Goal: Transaction & Acquisition: Purchase product/service

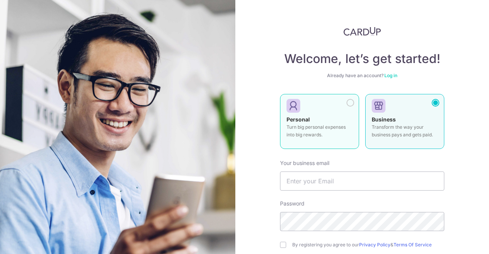
click at [312, 130] on p "Turn big personal expenses into big rewards." at bounding box center [320, 130] width 66 height 15
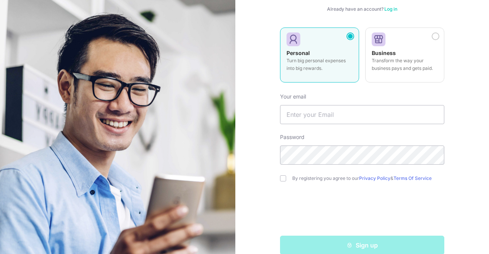
scroll to position [69, 0]
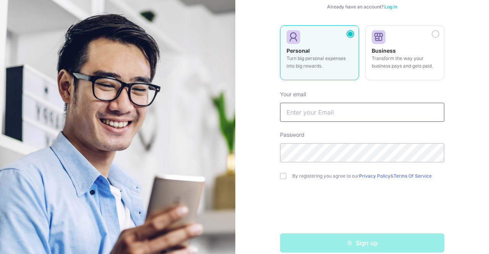
click at [303, 113] on input "text" at bounding box center [362, 112] width 164 height 19
type input "sadatr@gmail.com"
click at [282, 175] on input "checkbox" at bounding box center [283, 176] width 6 height 6
checkbox input "true"
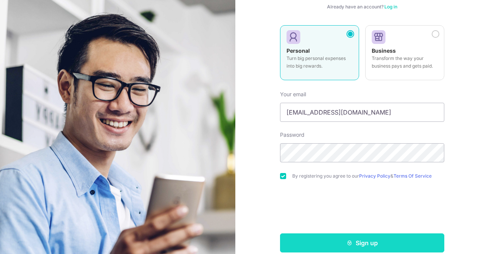
click at [330, 242] on button "Sign up" at bounding box center [362, 242] width 164 height 19
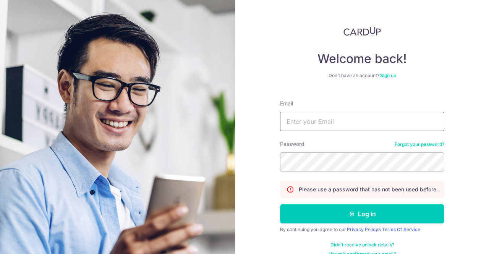
type input "[EMAIL_ADDRESS][DOMAIN_NAME]"
click at [261, 90] on div "Welcome back! Don’t have an account? Sign up Email sadatr@gmail.com Password Fo…" at bounding box center [362, 127] width 254 height 254
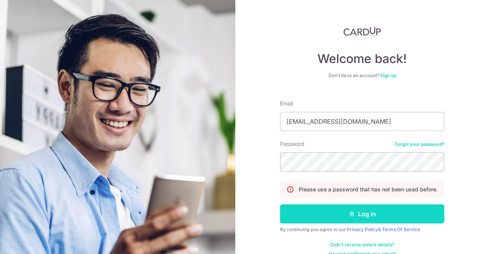
click at [321, 216] on button "Log in" at bounding box center [362, 213] width 164 height 19
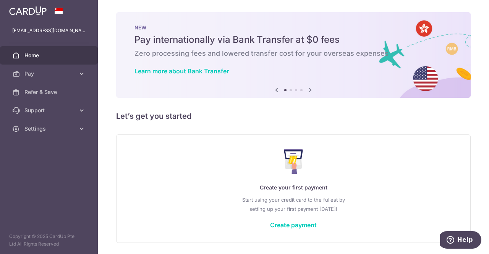
scroll to position [24, 0]
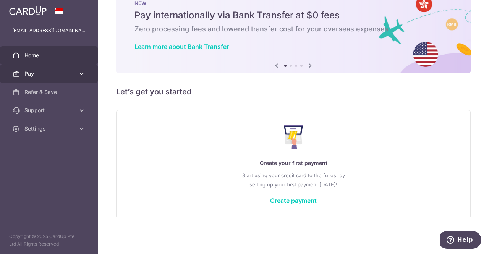
click at [78, 75] on icon at bounding box center [82, 74] width 8 height 8
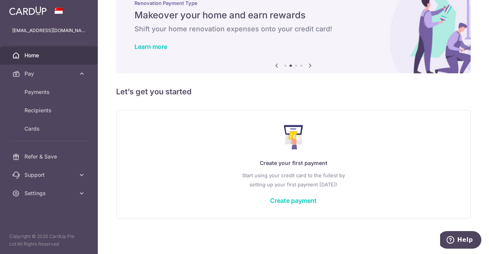
scroll to position [0, 0]
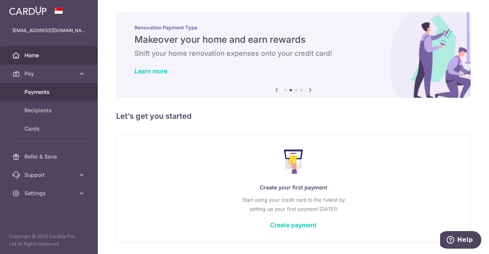
click at [50, 94] on span "Payments" at bounding box center [49, 92] width 50 height 8
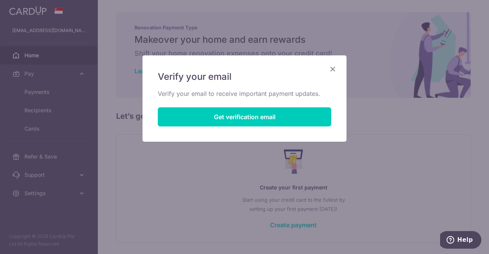
click at [333, 70] on icon "Close" at bounding box center [332, 69] width 9 height 10
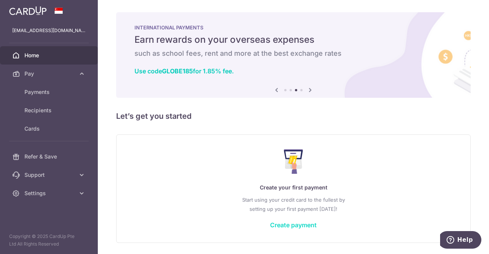
click at [294, 224] on link "Create payment" at bounding box center [293, 225] width 47 height 8
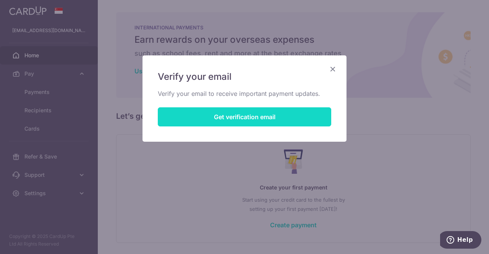
click at [242, 122] on button "Get verification email" at bounding box center [244, 116] width 173 height 19
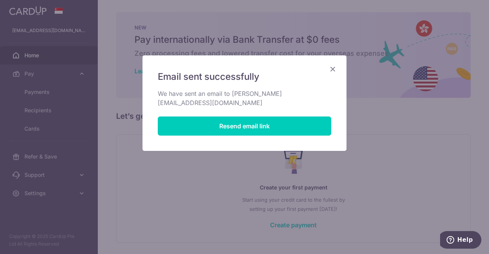
click at [331, 70] on icon "Close" at bounding box center [332, 69] width 9 height 10
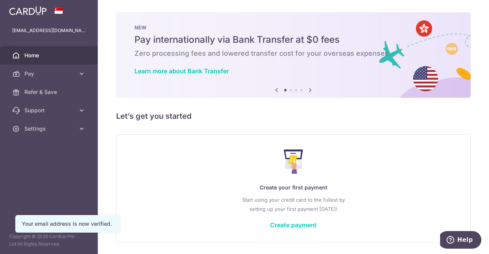
scroll to position [24, 0]
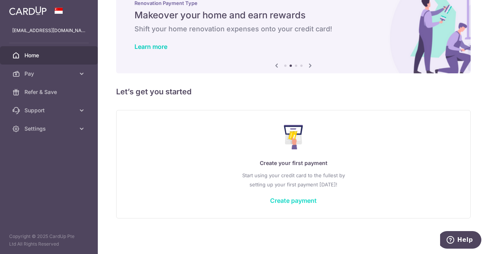
click at [285, 198] on link "Create payment" at bounding box center [293, 201] width 47 height 8
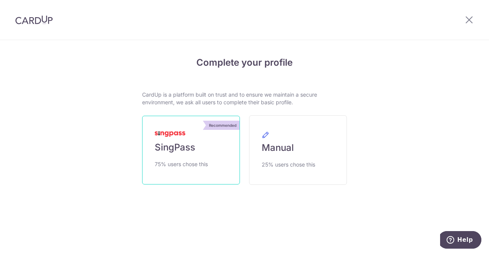
click at [194, 157] on link "Recommended SingPass 75% users chose this" at bounding box center [191, 150] width 98 height 69
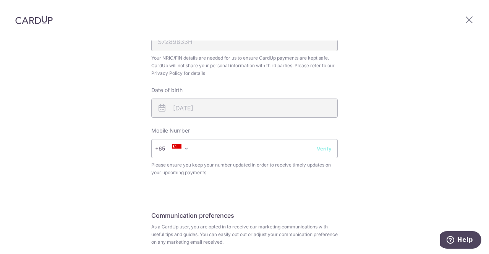
scroll to position [251, 0]
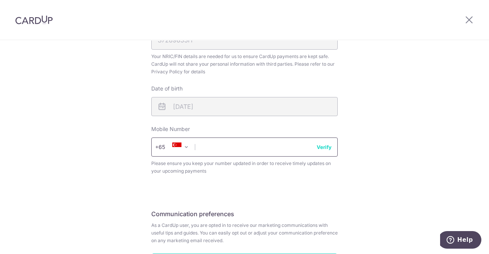
click at [254, 149] on input "text" at bounding box center [244, 147] width 186 height 19
type input "93849872"
click at [323, 148] on button "Verify" at bounding box center [324, 147] width 15 height 8
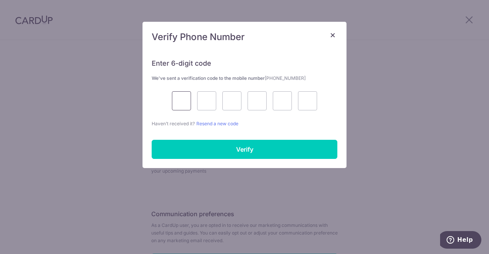
click at [185, 106] on input "text" at bounding box center [181, 100] width 19 height 19
type input "5"
type input "1"
type input "3"
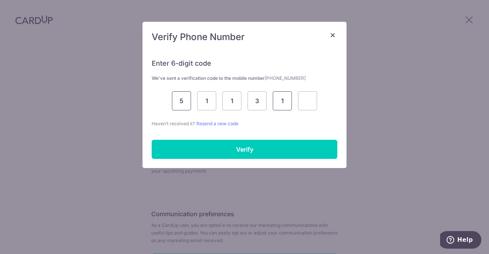
type input "1"
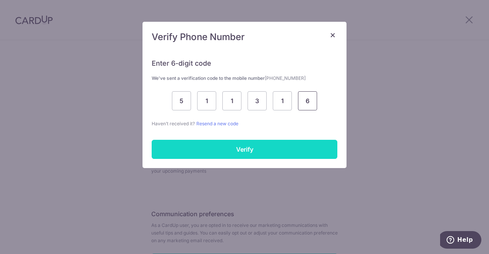
type input "6"
click at [216, 150] on input "Verify" at bounding box center [245, 149] width 186 height 19
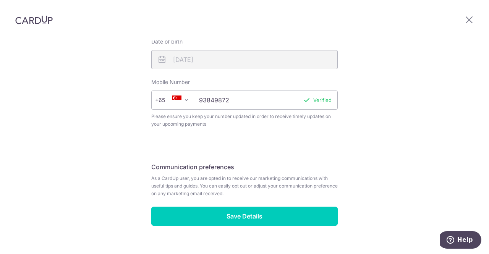
scroll to position [311, 0]
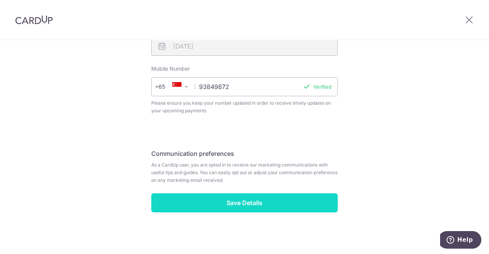
click at [222, 208] on input "Save Details" at bounding box center [244, 202] width 186 height 19
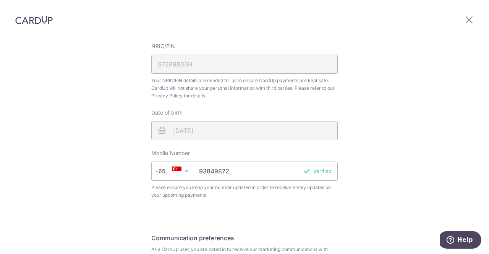
scroll to position [228, 0]
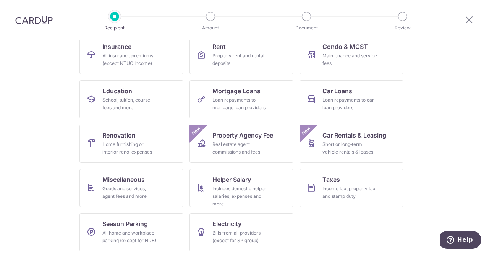
scroll to position [87, 0]
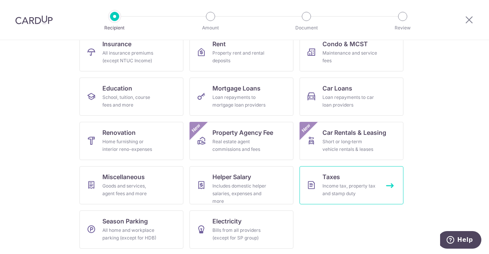
click at [349, 187] on div "Income tax, property tax and stamp duty" at bounding box center [349, 189] width 55 height 15
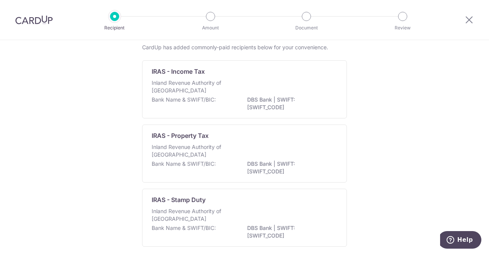
scroll to position [24, 0]
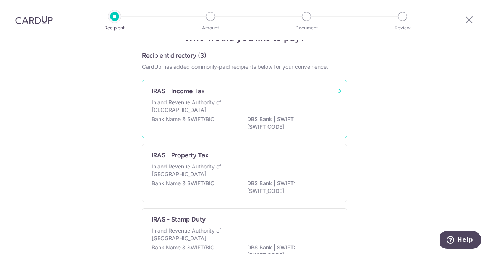
click at [172, 111] on p "Inland Revenue Authority of [GEOGRAPHIC_DATA]" at bounding box center [192, 106] width 81 height 15
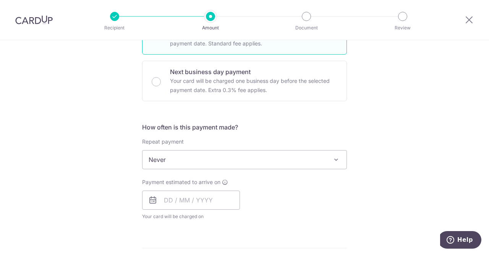
scroll to position [232, 0]
click at [14, 171] on div "Tell us more about your payment Enter one-time or monthly payment amount SGD Th…" at bounding box center [244, 162] width 489 height 709
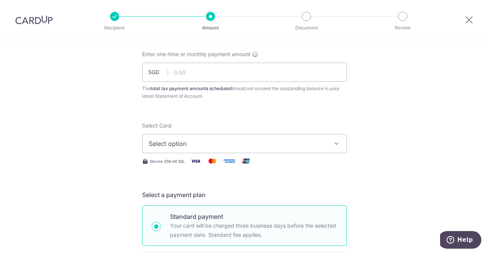
scroll to position [0, 0]
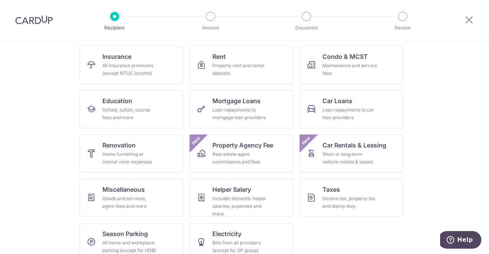
scroll to position [75, 0]
click at [116, 193] on link "Miscellaneous Goods and services, agent fees and more" at bounding box center [131, 197] width 104 height 38
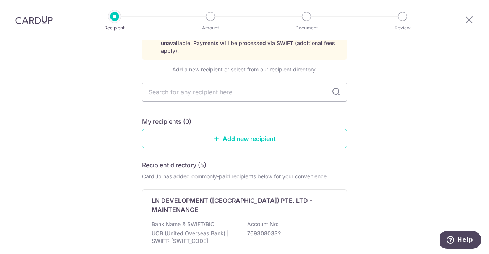
scroll to position [55, 0]
type input "National Eye Centre"
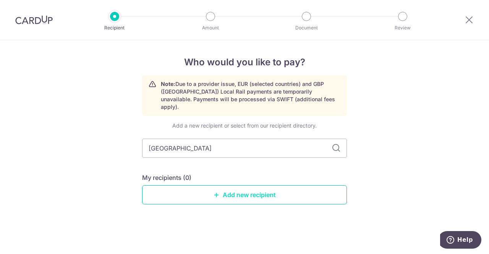
click at [248, 189] on link "Add new recipient" at bounding box center [244, 194] width 205 height 19
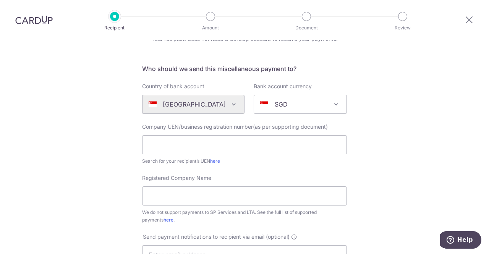
scroll to position [40, 0]
click at [218, 162] on link "here" at bounding box center [215, 161] width 10 height 6
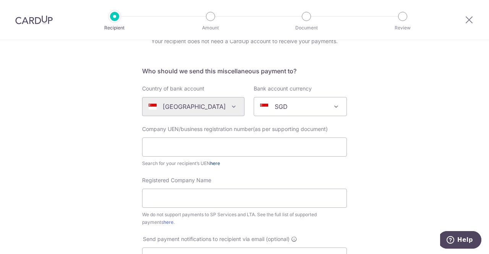
scroll to position [38, 0]
click at [164, 220] on link "here" at bounding box center [169, 222] width 10 height 6
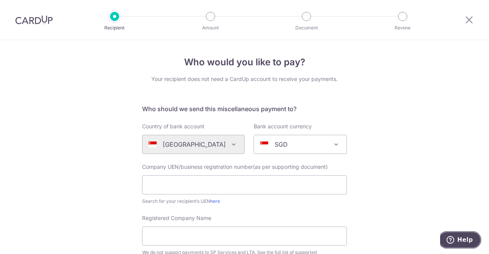
click at [459, 238] on span "Help" at bounding box center [465, 239] width 16 height 7
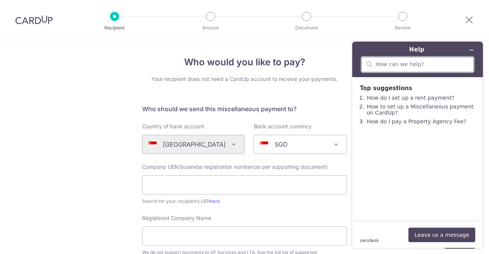
click at [398, 65] on input "search" at bounding box center [422, 64] width 93 height 7
type input "Is there a CardUp App"
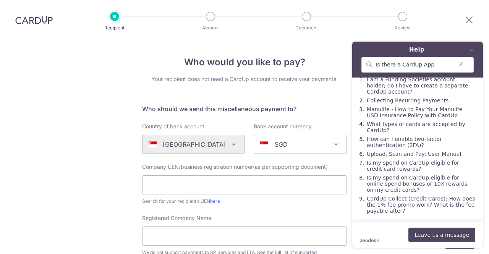
scroll to position [31, 0]
click at [397, 178] on link "Is my spend on CardUp eligible for online spend bonuses or 10X rewards on my cr…" at bounding box center [417, 184] width 100 height 18
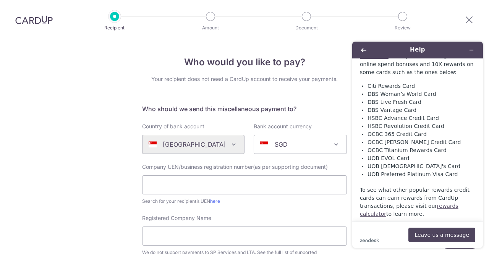
scroll to position [118, 0]
click at [149, 107] on h5 "Who should we send this miscellaneous payment to?" at bounding box center [244, 108] width 205 height 9
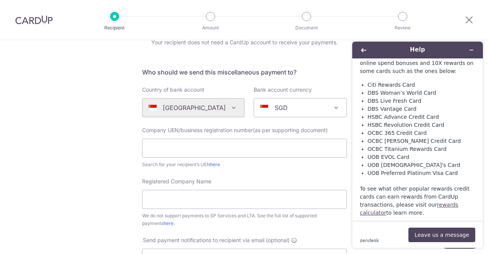
scroll to position [37, 0]
click at [475, 50] on button "Minimise widget" at bounding box center [471, 50] width 12 height 11
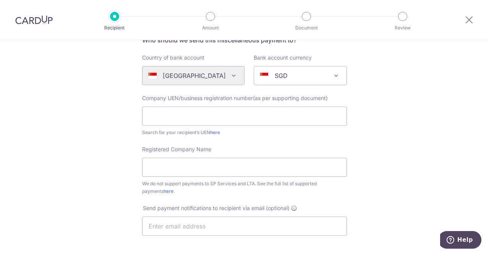
scroll to position [0, 0]
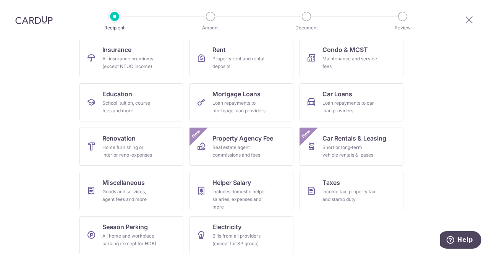
scroll to position [87, 0]
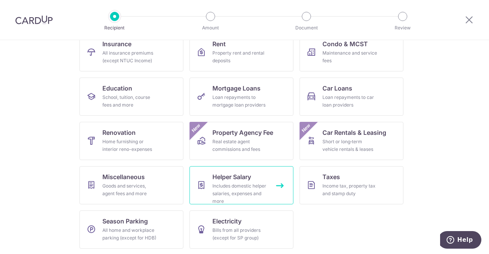
click at [237, 178] on span "Helper Salary" at bounding box center [231, 176] width 39 height 9
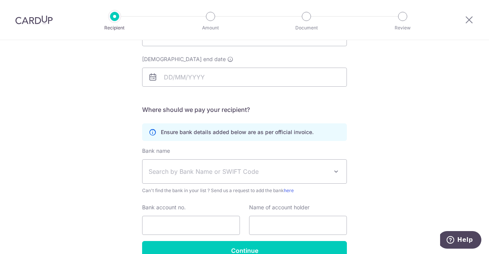
scroll to position [108, 0]
